Goal: Task Accomplishment & Management: Use online tool/utility

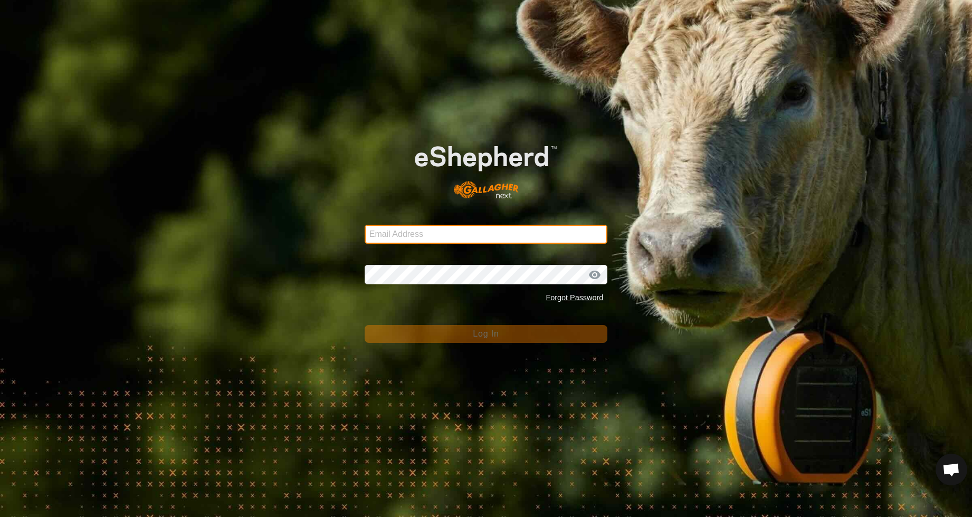
type input "[EMAIL_ADDRESS][PERSON_NAME][DOMAIN_NAME]"
click at [510, 335] on button "Log In" at bounding box center [486, 334] width 243 height 18
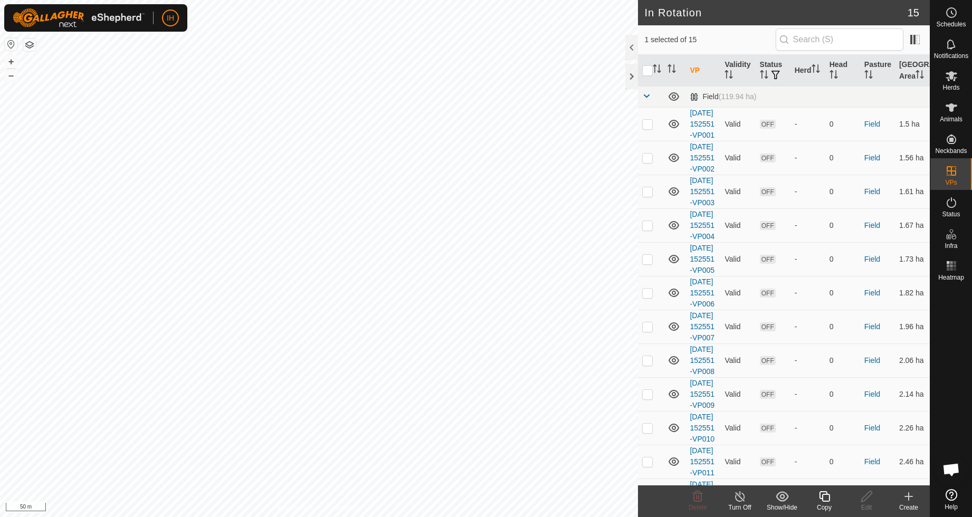
click at [824, 501] on icon at bounding box center [824, 496] width 11 height 11
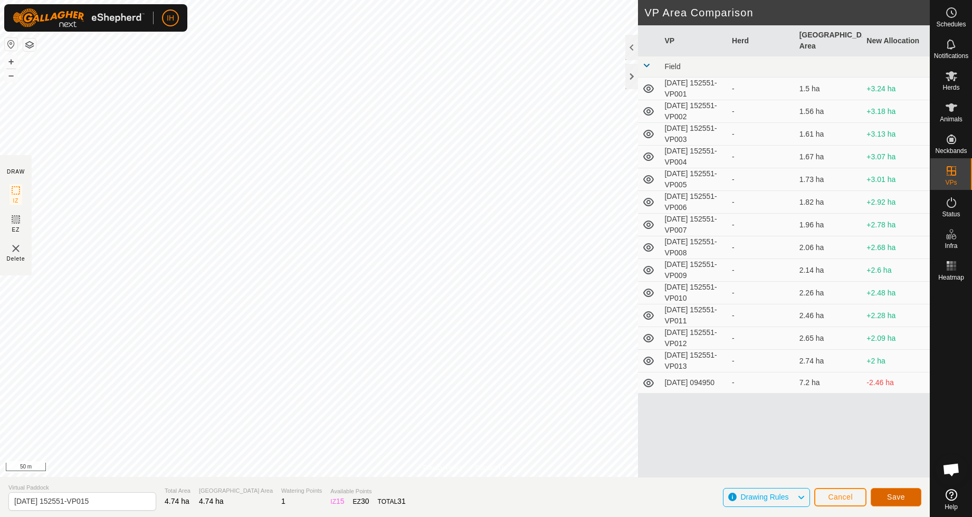
click at [892, 497] on span "Save" at bounding box center [896, 497] width 18 height 8
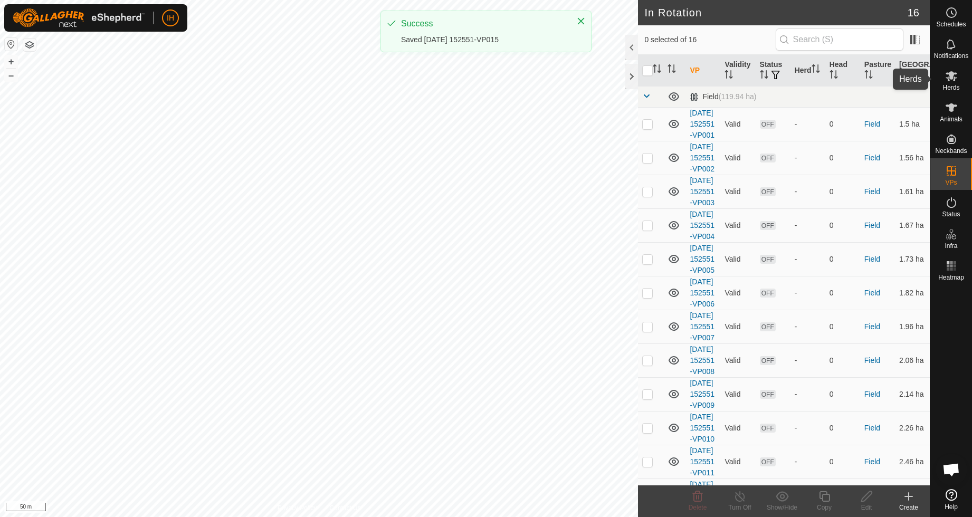
click at [951, 83] on es-mob-svg-icon at bounding box center [951, 76] width 19 height 17
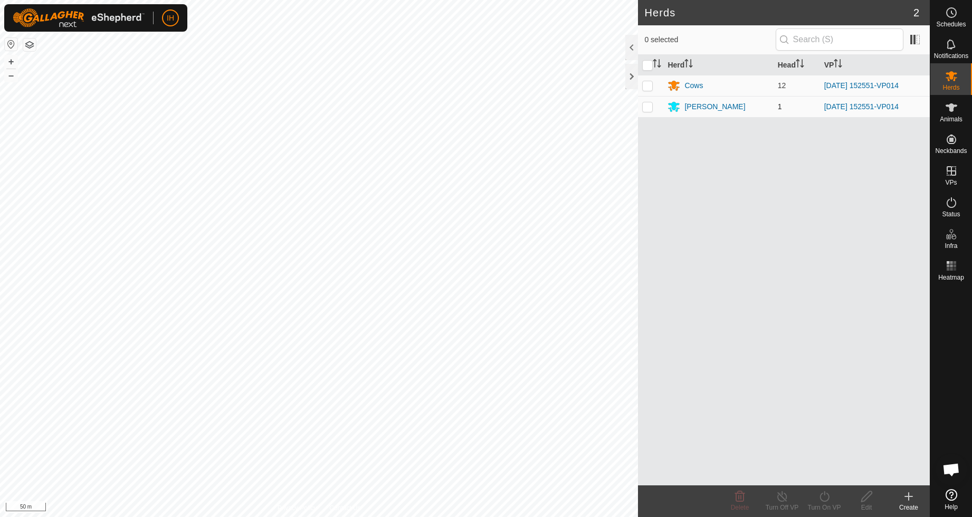
drag, startPoint x: 645, startPoint y: 84, endPoint x: 646, endPoint y: 99, distance: 15.3
click at [645, 85] on p-checkbox at bounding box center [647, 85] width 11 height 8
checkbox input "true"
drag, startPoint x: 646, startPoint y: 107, endPoint x: 654, endPoint y: 122, distance: 17.2
click at [647, 108] on p-checkbox at bounding box center [647, 106] width 11 height 8
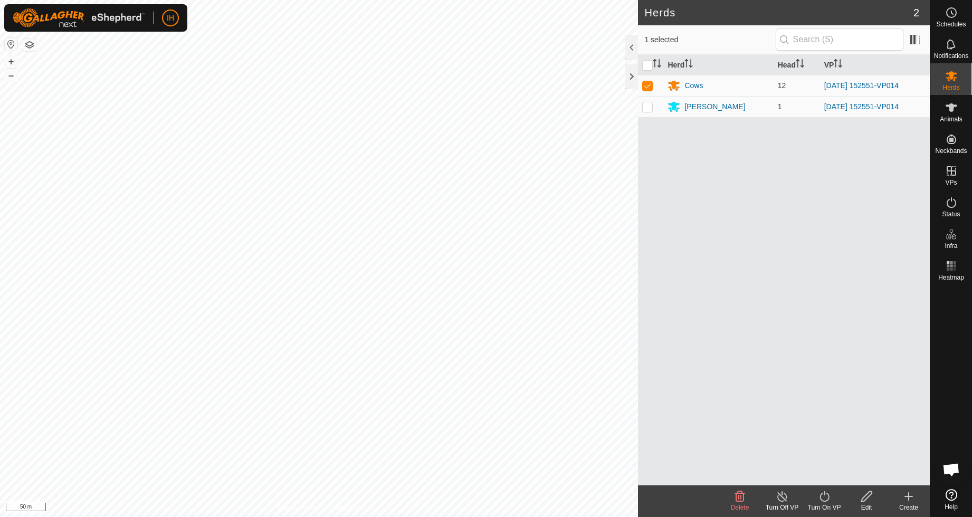
checkbox input "true"
click at [823, 501] on icon at bounding box center [824, 496] width 9 height 11
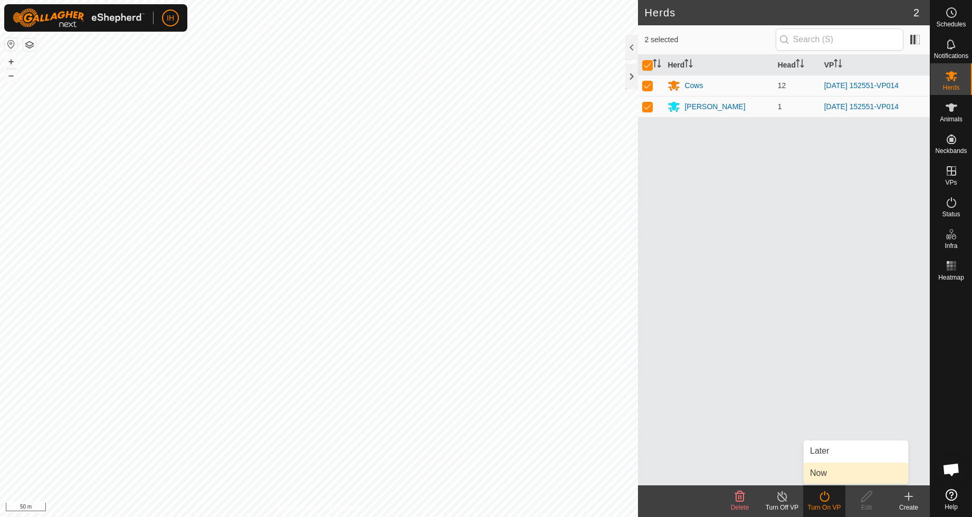
click at [825, 476] on link "Now" at bounding box center [856, 473] width 104 height 21
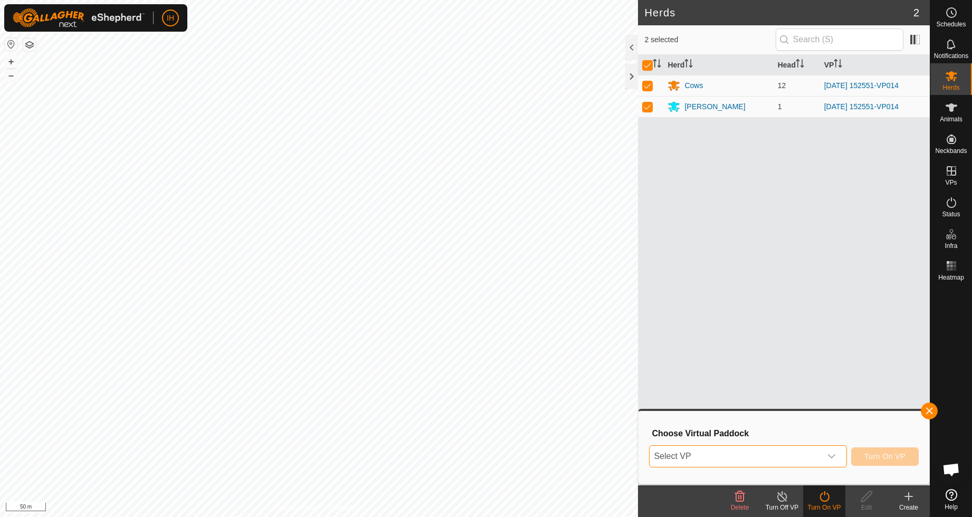
click at [790, 456] on span "Select VP" at bounding box center [735, 456] width 171 height 21
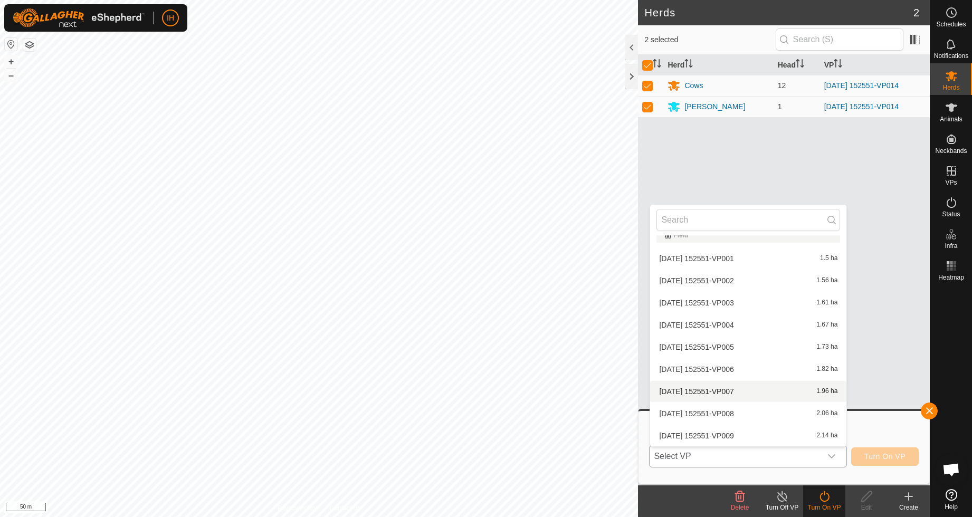
scroll to position [167, 0]
click at [758, 418] on li "[DATE] 152551-VP015 4.74 ha" at bounding box center [748, 413] width 196 height 21
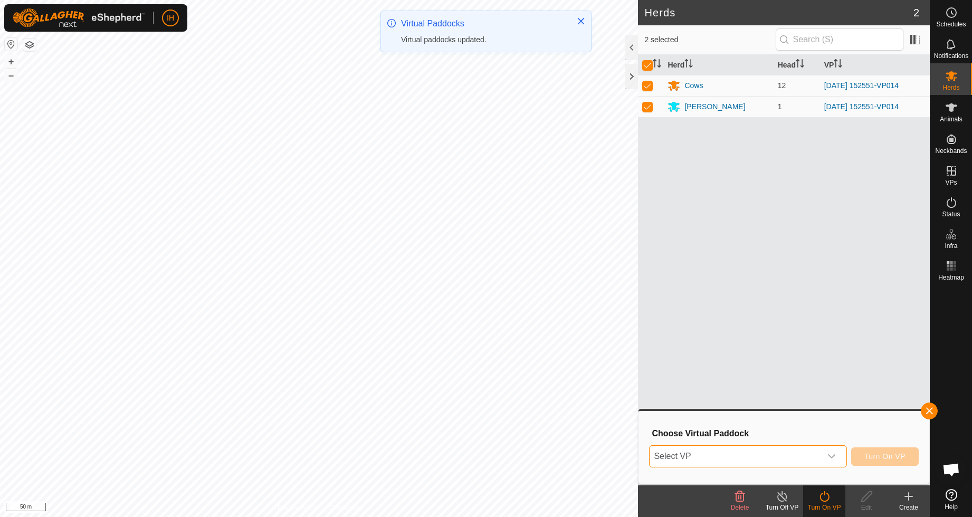
click at [794, 456] on span "Select VP" at bounding box center [735, 456] width 171 height 21
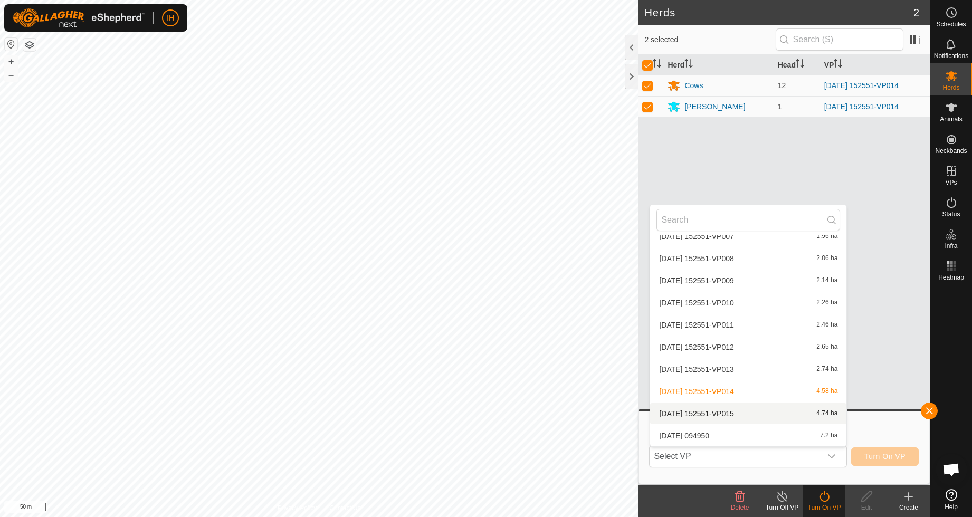
click at [754, 413] on li "[DATE] 152551-VP015 4.74 ha" at bounding box center [748, 413] width 196 height 21
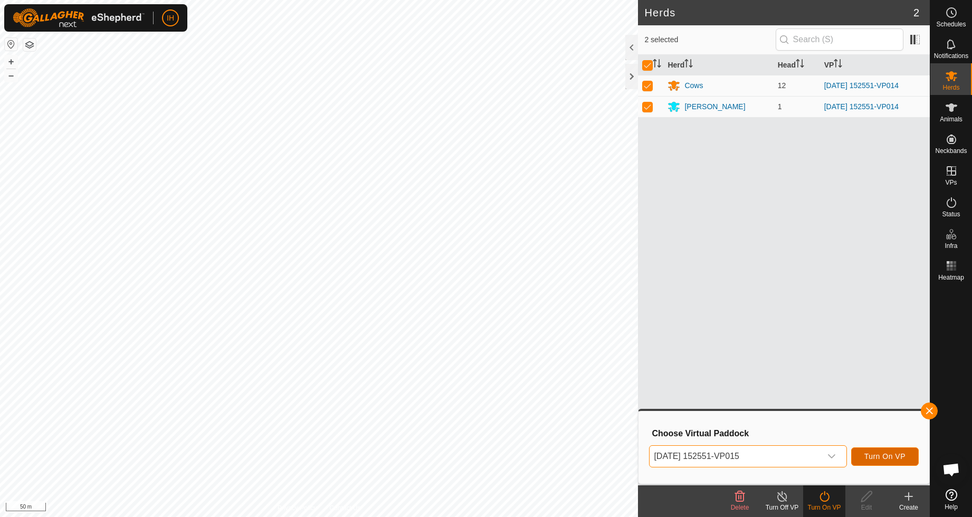
click at [884, 458] on span "Turn On VP" at bounding box center [884, 456] width 41 height 8
